Goal: Task Accomplishment & Management: Manage account settings

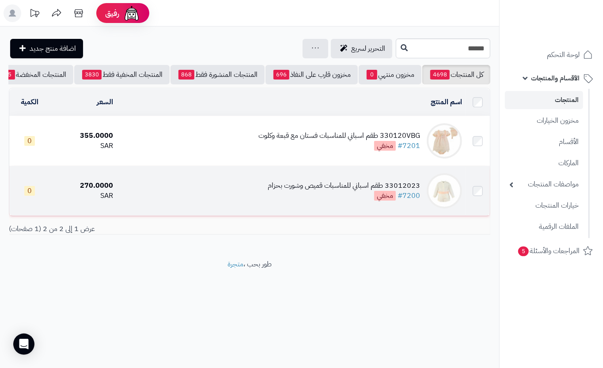
click at [285, 201] on div "33012023 طقم اسباني للمناسبات قميص وشورت بحزام #7200 مخفي" at bounding box center [344, 191] width 152 height 20
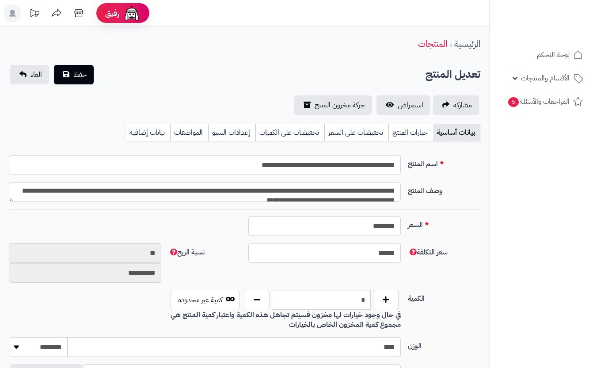
select select
click at [78, 66] on button "حفظ" at bounding box center [74, 74] width 40 height 19
type input "******"
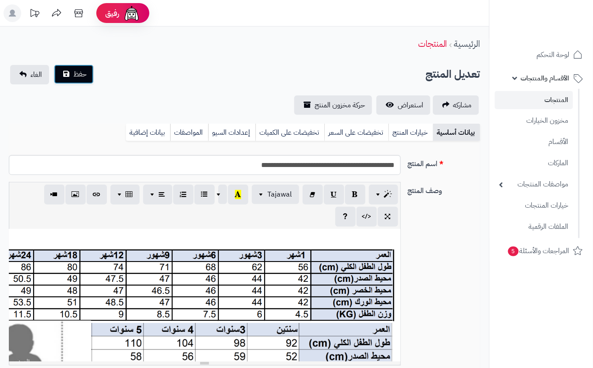
click at [77, 72] on span "حفظ" at bounding box center [79, 74] width 13 height 11
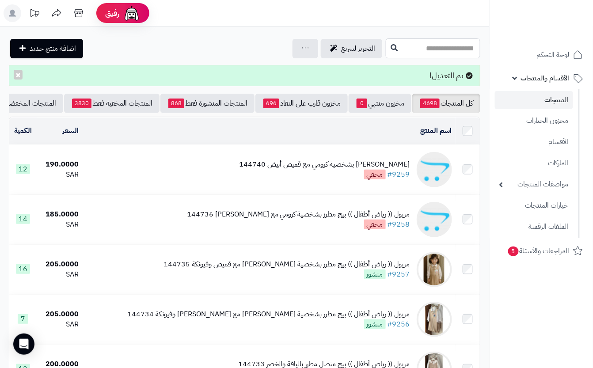
click at [403, 43] on input "text" at bounding box center [433, 48] width 95 height 20
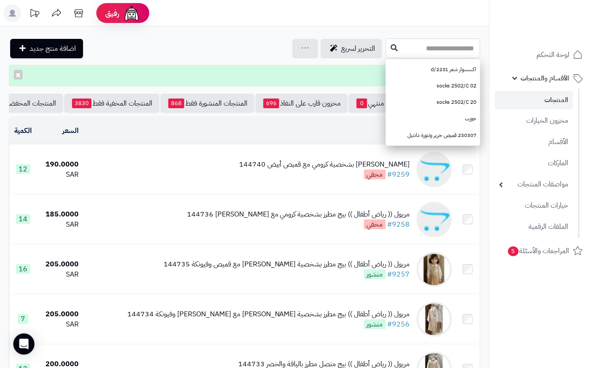
click at [406, 50] on input "text" at bounding box center [433, 48] width 95 height 20
click at [386, 48] on input "text" at bounding box center [433, 48] width 95 height 20
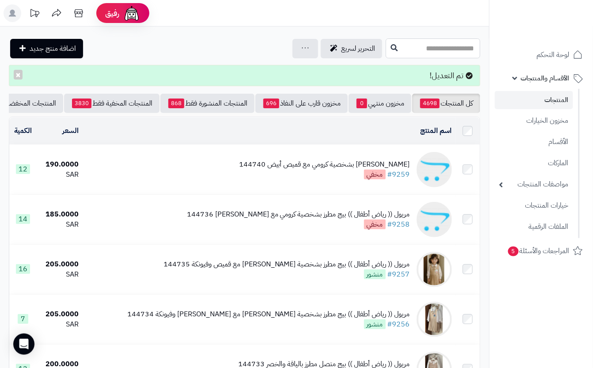
click at [412, 46] on input "text" at bounding box center [433, 48] width 95 height 20
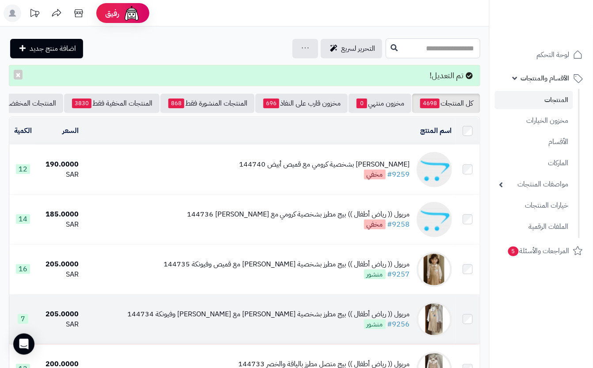
type input "*"
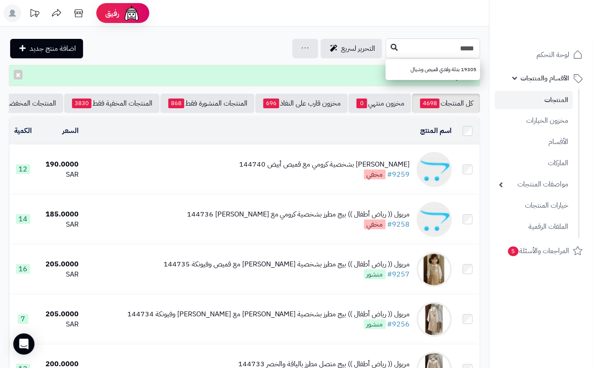
type input "*****"
click at [391, 50] on icon at bounding box center [394, 47] width 7 height 7
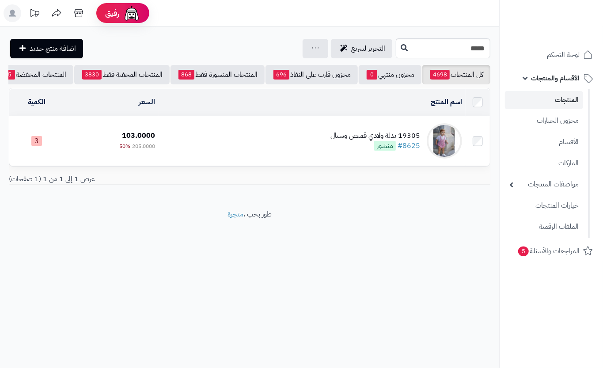
click at [294, 149] on td "19305 بدلة ولادي قميص وشيال #8625 منشور" at bounding box center [312, 141] width 307 height 50
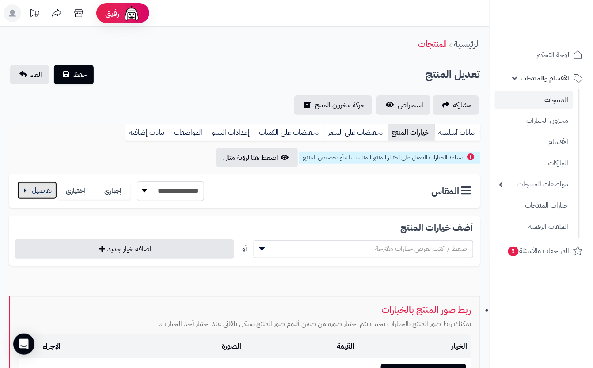
click at [42, 188] on button "button" at bounding box center [37, 191] width 40 height 18
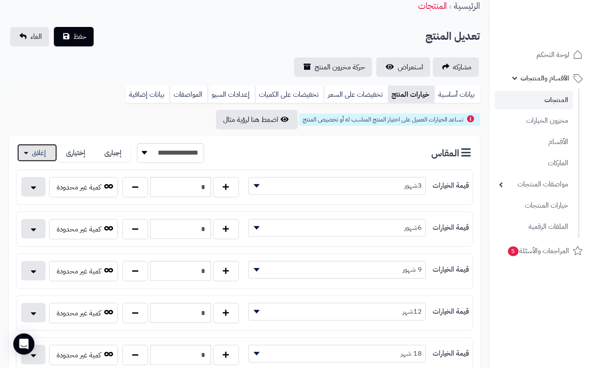
scroll to position [59, 0]
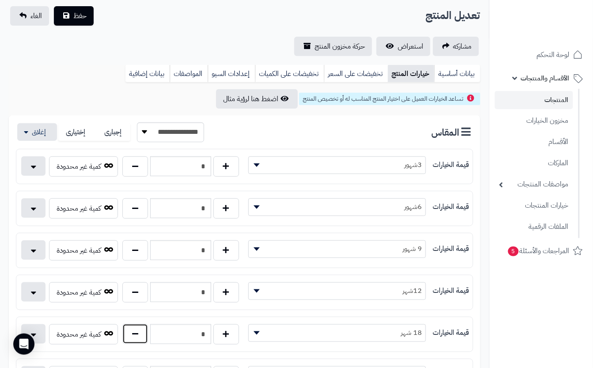
click at [138, 340] on button "button" at bounding box center [135, 334] width 26 height 20
type input "*"
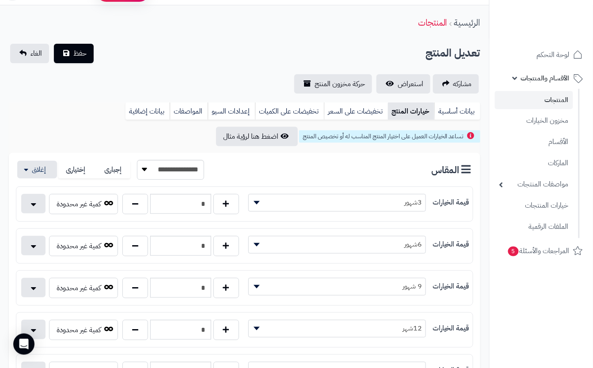
scroll to position [0, 0]
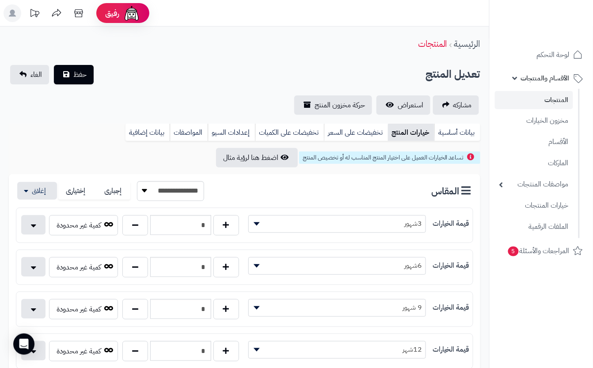
click at [151, 65] on div "تعديل المنتج حفظ الغاء" at bounding box center [245, 74] width 472 height 19
drag, startPoint x: 151, startPoint y: 64, endPoint x: 107, endPoint y: 66, distance: 44.2
click at [151, 65] on div "تعديل المنتج حفظ الغاء" at bounding box center [245, 74] width 472 height 19
click at [88, 76] on button "حفظ" at bounding box center [74, 74] width 40 height 19
